Goal: Task Accomplishment & Management: Complete application form

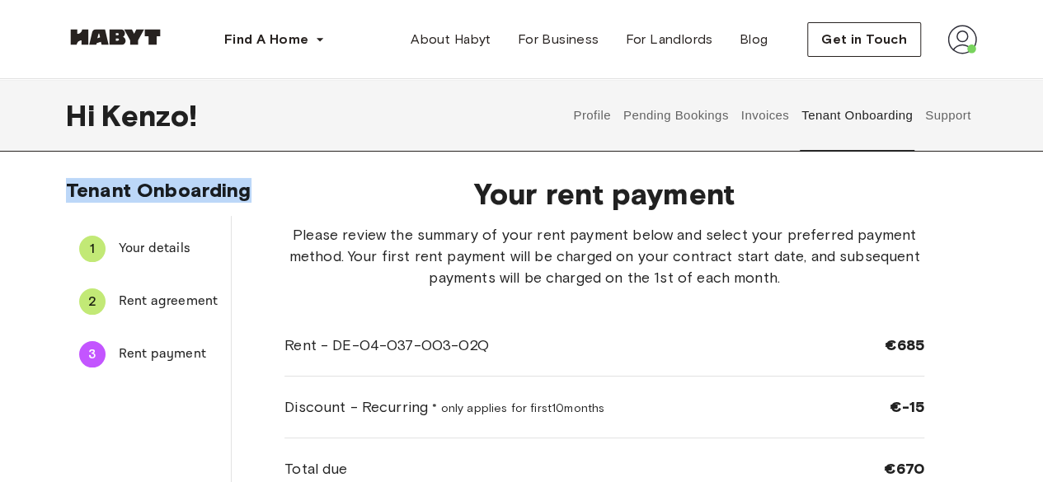
drag, startPoint x: 1026, startPoint y: 134, endPoint x: 1025, endPoint y: 191, distance: 56.9
click at [1025, 191] on div "Hi Kenzo ! Profile Pending Bookings Invoices Tenant Onboarding Support Tenant O…" at bounding box center [521, 348] width 1043 height 539
click at [1025, 191] on div "Tenant Onboarding 1 Your details 2 Rent agreement 3 Rent payment Your rent paym…" at bounding box center [521, 391] width 1043 height 427
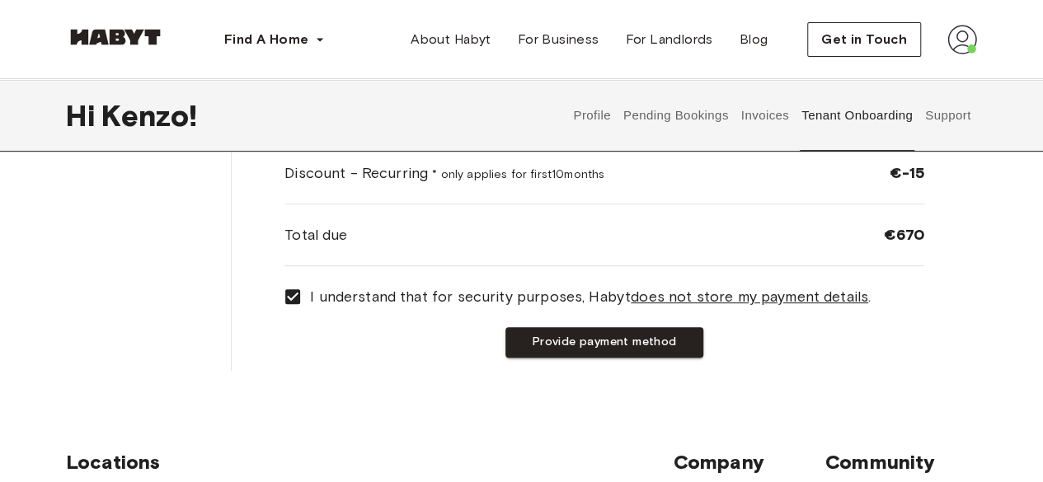
scroll to position [236, 0]
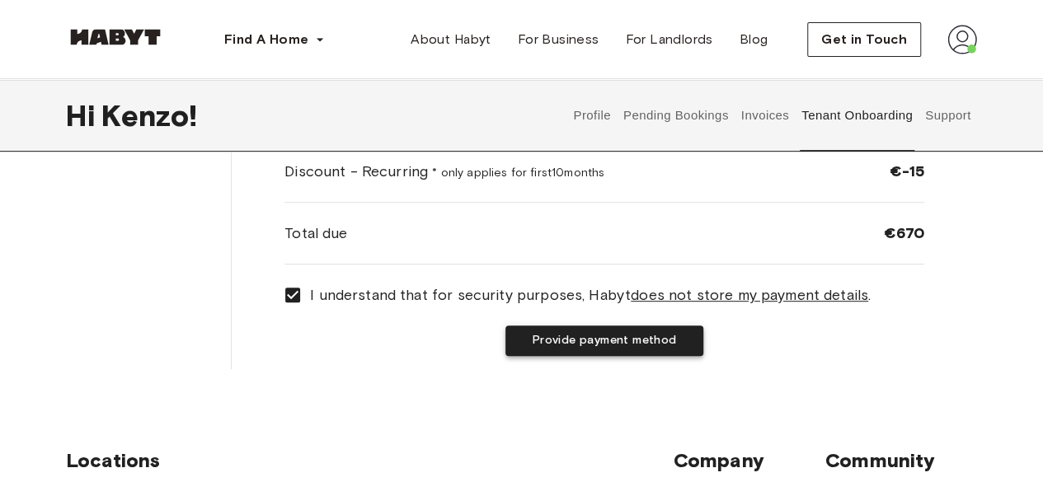
click at [692, 336] on button "Provide payment method" at bounding box center [604, 341] width 198 height 31
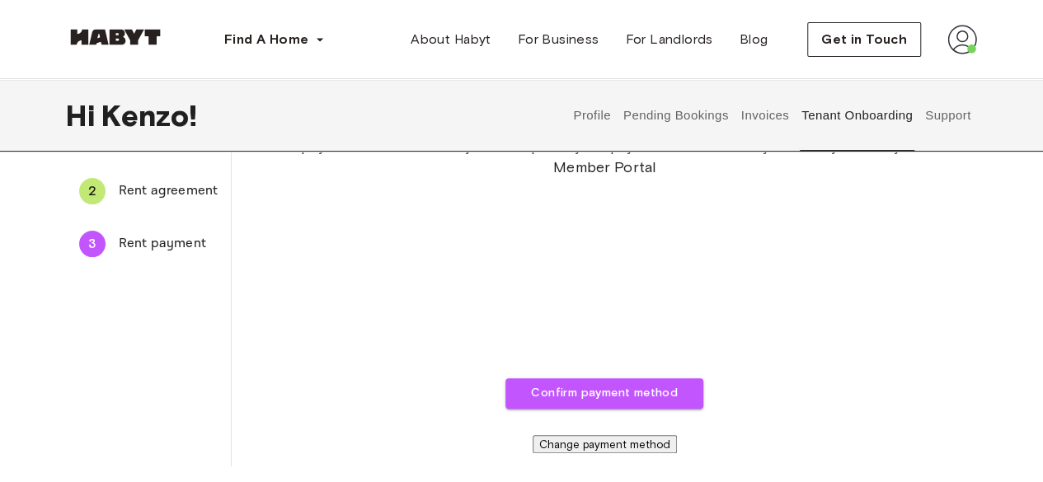
scroll to position [135, 0]
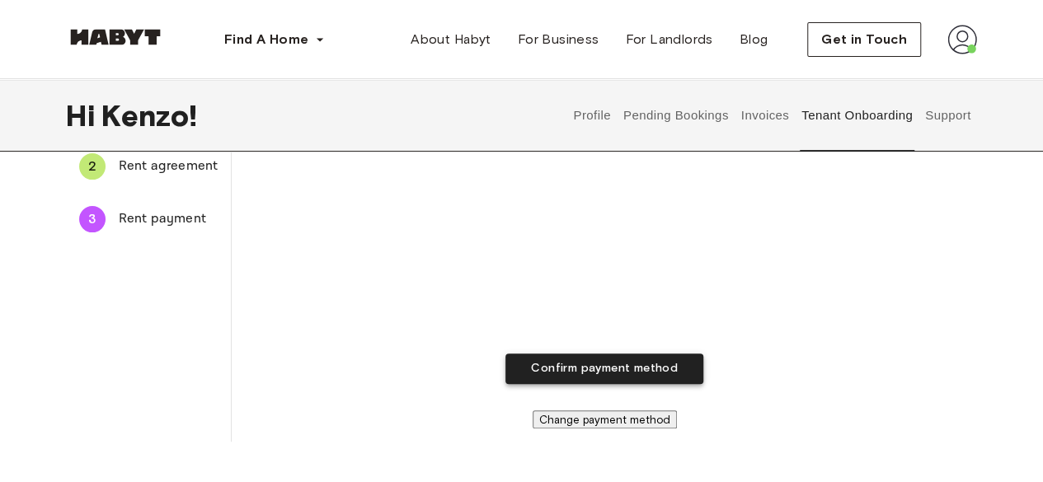
click at [653, 364] on button "Confirm payment method" at bounding box center [604, 369] width 198 height 31
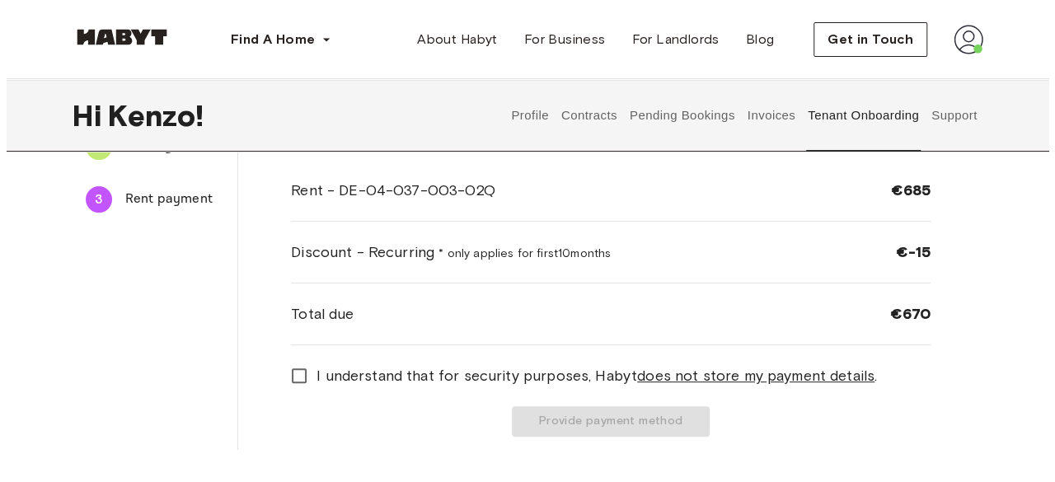
scroll to position [145, 0]
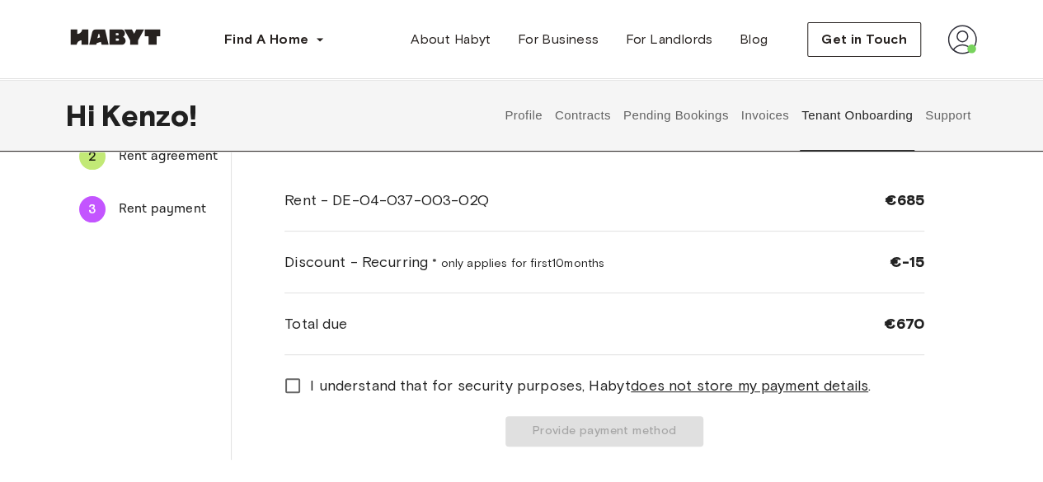
click at [394, 389] on span "I understand that for security purposes, [PERSON_NAME] does not store my paymen…" at bounding box center [590, 385] width 561 height 21
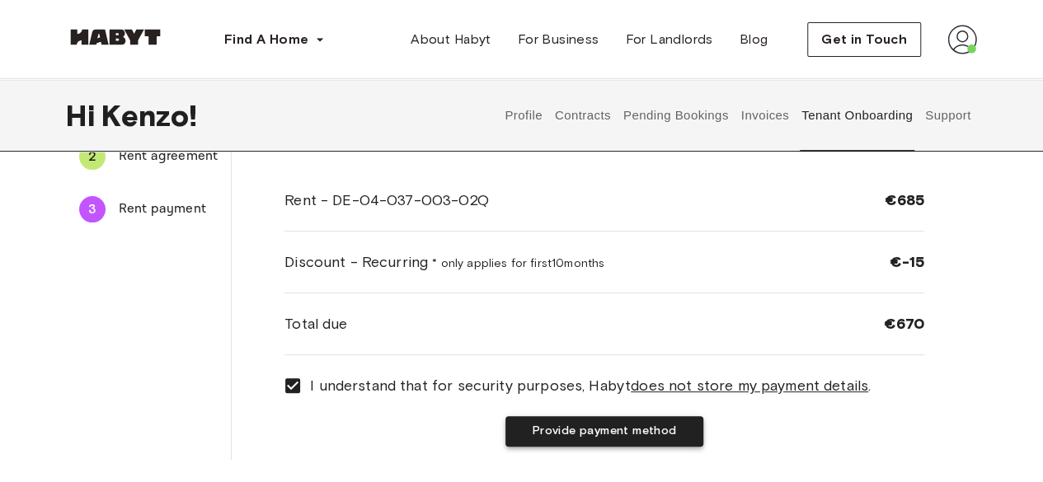
click at [559, 432] on button "Provide payment method" at bounding box center [604, 431] width 198 height 31
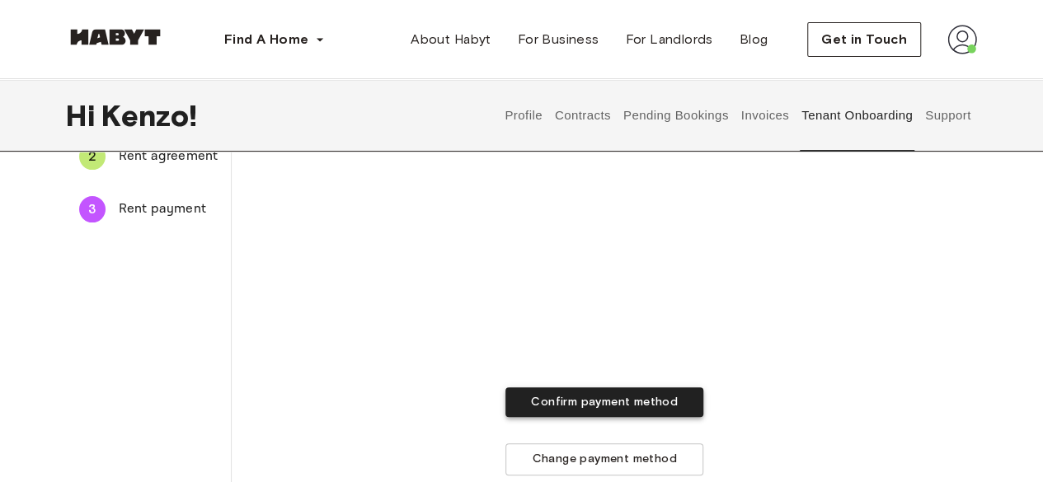
click at [582, 400] on button "Confirm payment method" at bounding box center [604, 402] width 198 height 31
